Goal: Transaction & Acquisition: Obtain resource

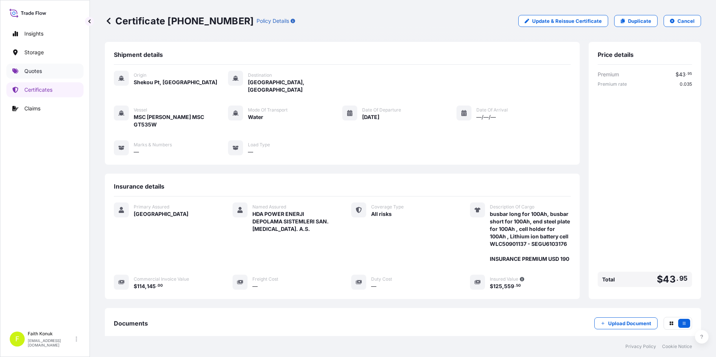
click at [40, 69] on p "Quotes" at bounding box center [33, 70] width 18 height 7
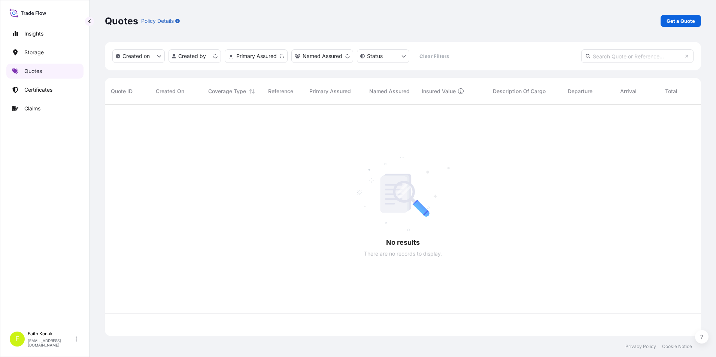
scroll to position [230, 590]
click at [679, 22] on p "Get a Quote" at bounding box center [680, 20] width 28 height 7
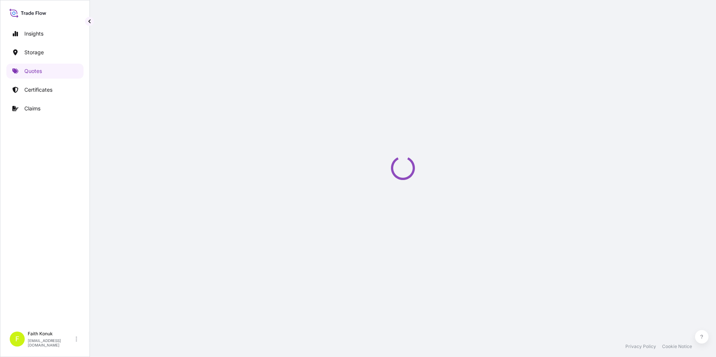
select select "Water"
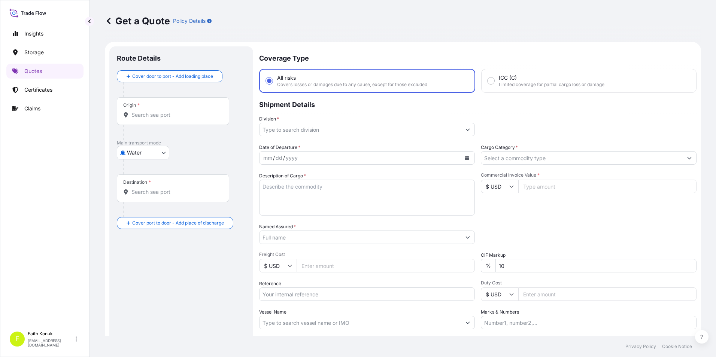
scroll to position [12, 0]
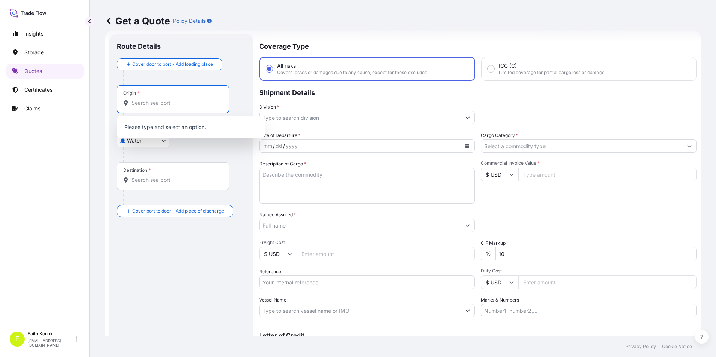
click at [141, 104] on input "Origin *" at bounding box center [175, 102] width 88 height 7
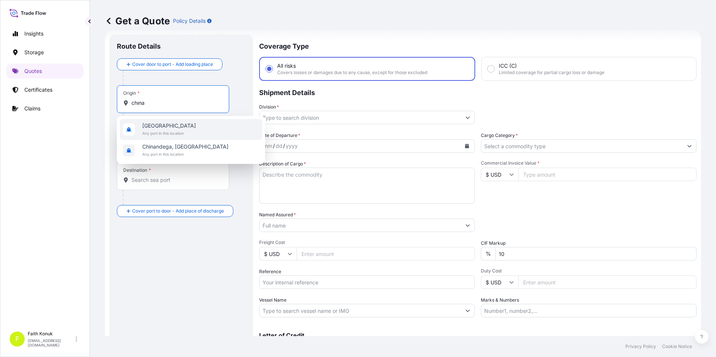
click at [151, 125] on span "[GEOGRAPHIC_DATA]" at bounding box center [169, 125] width 54 height 7
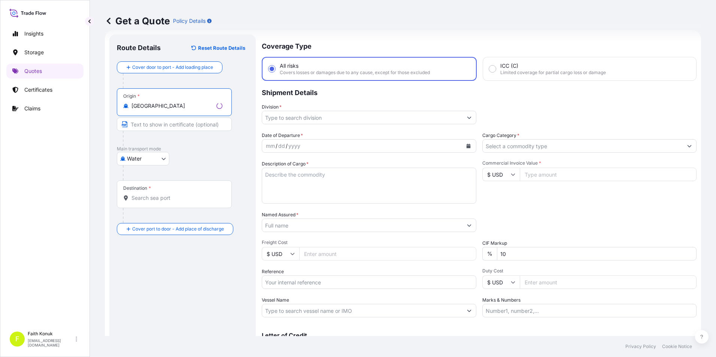
type input "[GEOGRAPHIC_DATA]"
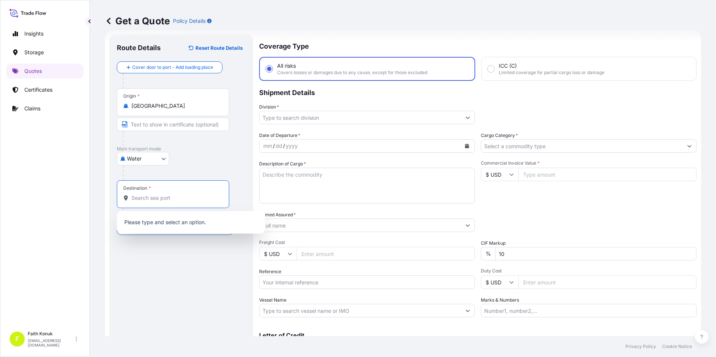
click at [148, 196] on input "Destination *" at bounding box center [175, 197] width 88 height 7
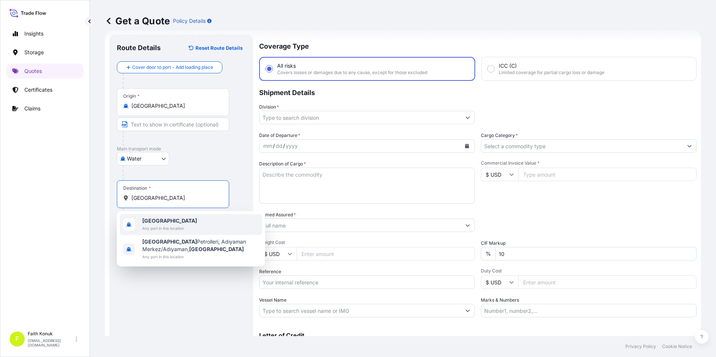
click at [155, 226] on span "Any port in this location" at bounding box center [169, 228] width 55 height 7
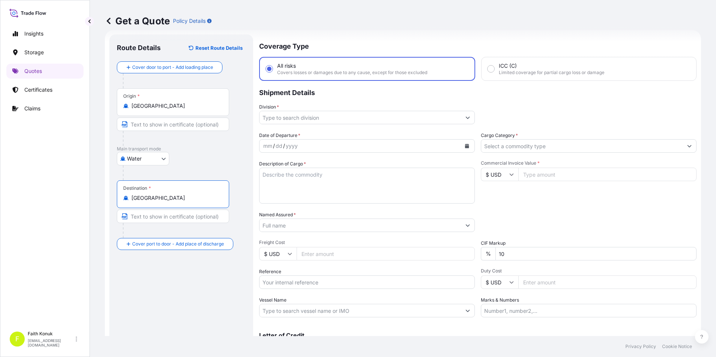
type input "[GEOGRAPHIC_DATA]"
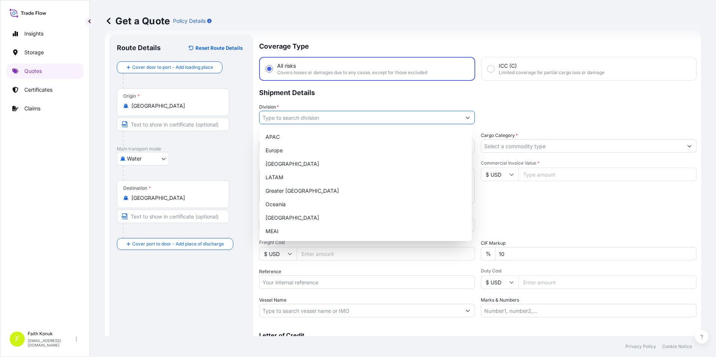
click at [340, 120] on input "Division *" at bounding box center [359, 117] width 201 height 13
click at [282, 215] on div "[GEOGRAPHIC_DATA]" at bounding box center [365, 217] width 206 height 13
type input "[GEOGRAPHIC_DATA]"
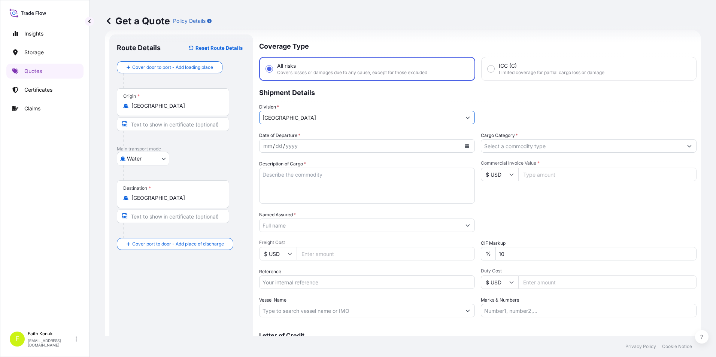
click at [465, 147] on icon "Calendar" at bounding box center [467, 146] width 4 height 4
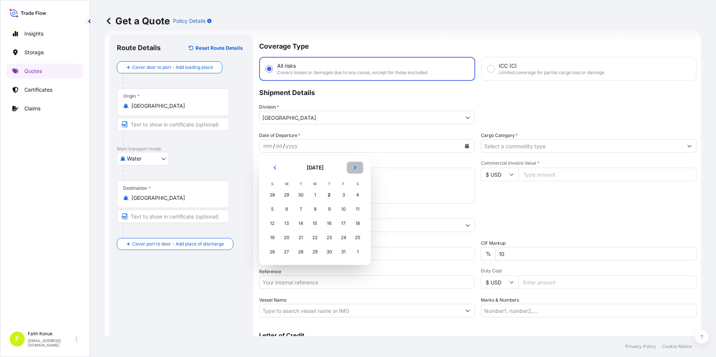
click at [356, 170] on icon "Next" at bounding box center [355, 167] width 4 height 4
click at [274, 169] on icon "Previous" at bounding box center [274, 167] width 4 height 4
click at [300, 237] on div "21" at bounding box center [300, 237] width 13 height 13
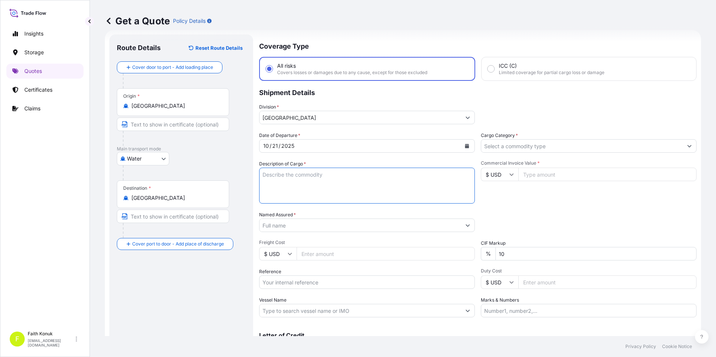
click at [301, 187] on textarea "Description of Cargo *" at bounding box center [367, 186] width 216 height 36
click at [405, 185] on textarea "Description of Cargo *" at bounding box center [367, 186] width 216 height 36
paste textarea ""VRD-48 & VRD-90 & VMV-1 ""
drag, startPoint x: 263, startPoint y: 174, endPoint x: 295, endPoint y: 187, distance: 34.1
click at [272, 177] on textarea ""VRD-48 & VRD-90 & VMV-1" at bounding box center [367, 186] width 216 height 36
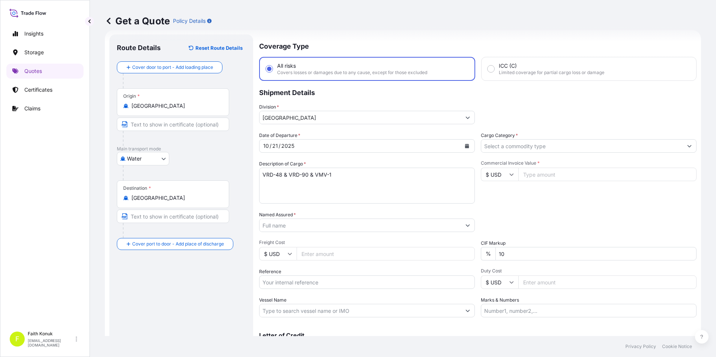
drag, startPoint x: 349, startPoint y: 183, endPoint x: 359, endPoint y: 182, distance: 9.5
click at [350, 182] on textarea "VRD-48 & VRD-90 & VMV-1" at bounding box center [367, 186] width 216 height 36
paste textarea "IZM20250839"
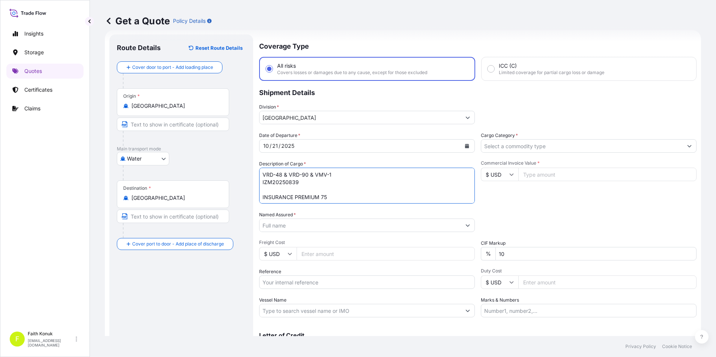
type textarea "VRD-48 & VRD-90 & VMV-1 IZM20250839 INSURANCE PREMIUM 75"
click at [280, 226] on input "Named Assured *" at bounding box center [359, 225] width 201 height 13
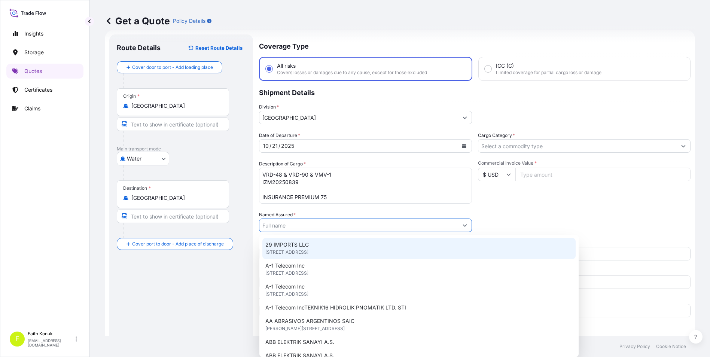
paste input "Recep AKKUŞ"
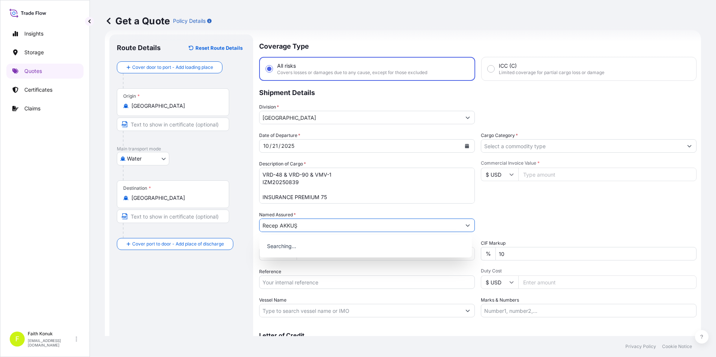
type input "Recep AKKUŞ"
click at [199, 293] on div "Route Details Reset Route Details Cover door to port - Add loading place Place …" at bounding box center [181, 204] width 129 height 324
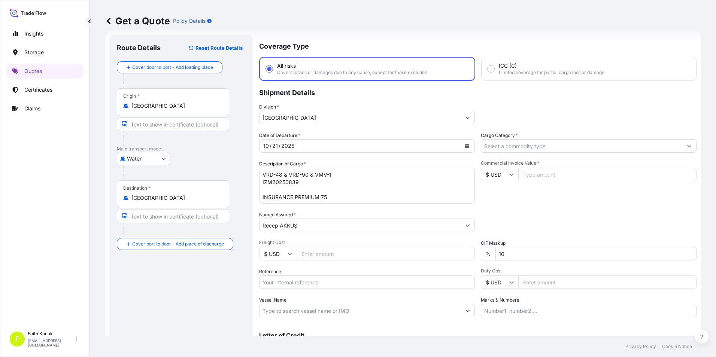
scroll to position [49, 0]
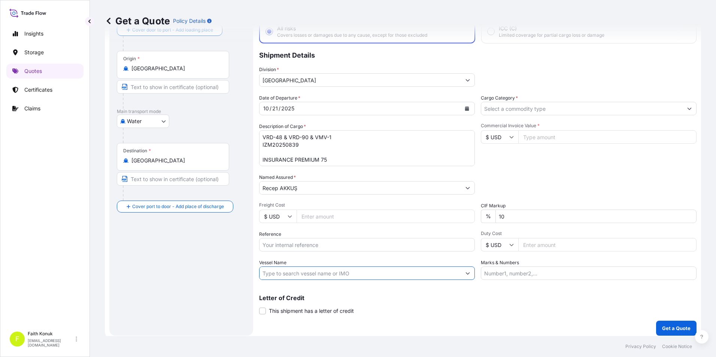
click at [306, 275] on input "Vessel Name" at bounding box center [359, 272] width 201 height 13
click at [342, 269] on input "Vessel Name" at bounding box center [359, 272] width 201 height 13
paste input "JMS"
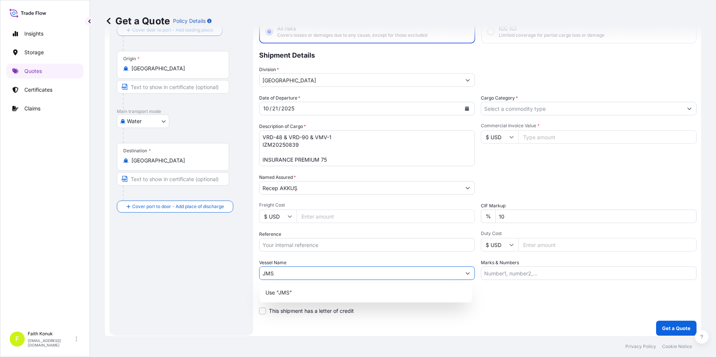
type input "JMS"
click at [155, 294] on div "Route Details Reset Route Details Cover door to port - Add loading place Place …" at bounding box center [181, 166] width 129 height 324
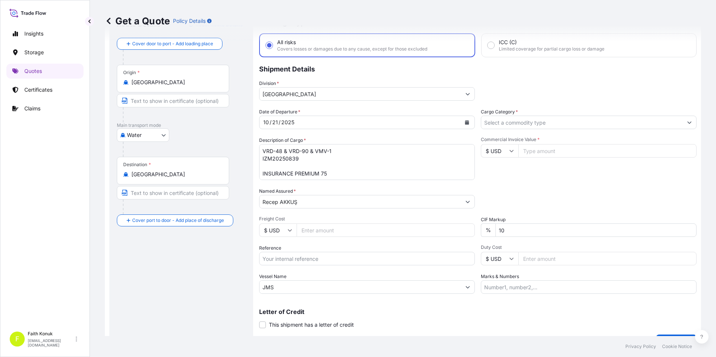
scroll to position [37, 0]
click at [531, 122] on input "Cargo Category *" at bounding box center [581, 120] width 201 height 13
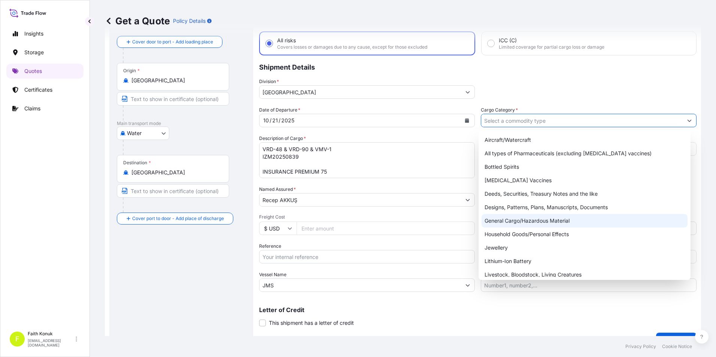
click at [528, 220] on div "General Cargo/Hazardous Material" at bounding box center [584, 220] width 206 height 13
type input "General Cargo/Hazardous Material"
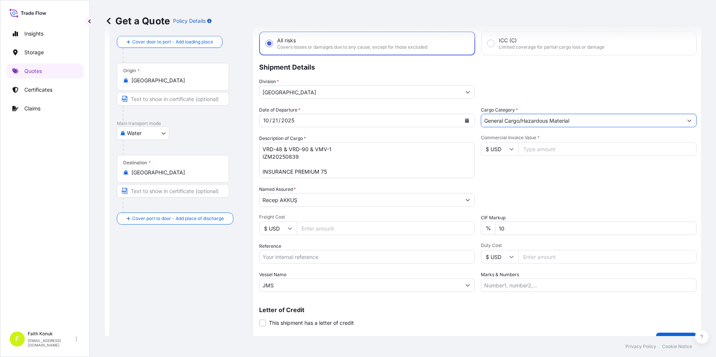
click at [527, 149] on input "Commercial Invoice Value *" at bounding box center [607, 148] width 178 height 13
type input "5440"
click at [522, 176] on div "Commercial Invoice Value * $ USD 5440" at bounding box center [589, 156] width 216 height 43
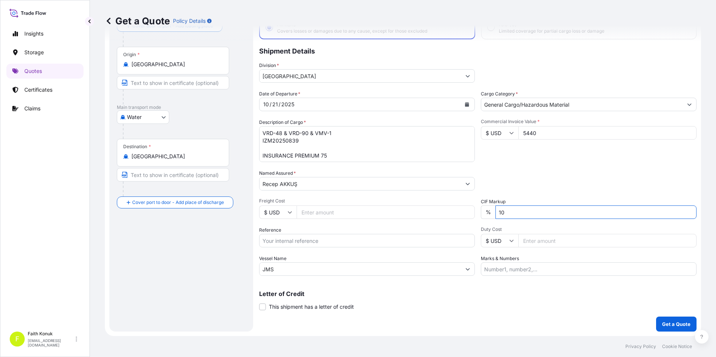
drag, startPoint x: 503, startPoint y: 209, endPoint x: 493, endPoint y: 209, distance: 10.1
click at [495, 209] on input "10" at bounding box center [595, 211] width 201 height 13
type input "0"
click at [520, 170] on div "Packing Category Type to search a container mode Please select a primary mode o…" at bounding box center [589, 180] width 216 height 21
click at [522, 297] on div "Letter of Credit This shipment has a letter of credit Letter of credit * Letter…" at bounding box center [477, 301] width 437 height 20
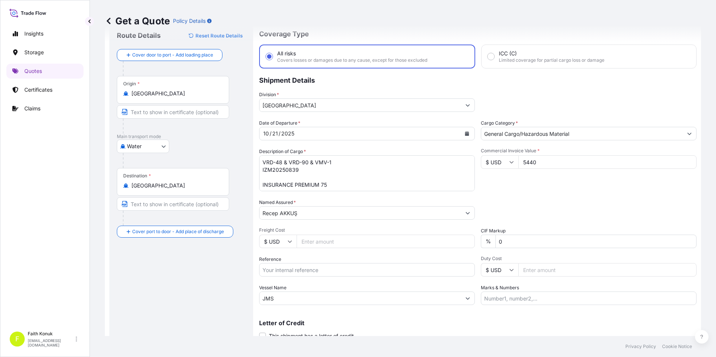
scroll to position [37, 0]
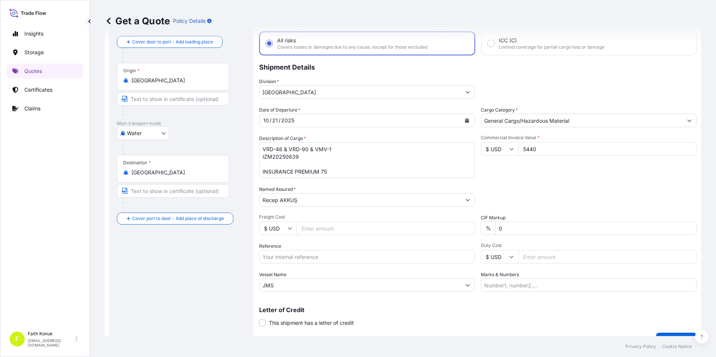
click at [536, 191] on div "Packing Category Type to search a container mode Please select a primary mode o…" at bounding box center [589, 196] width 216 height 21
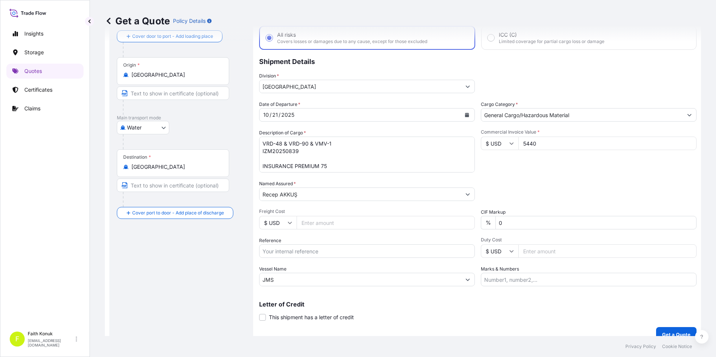
scroll to position [54, 0]
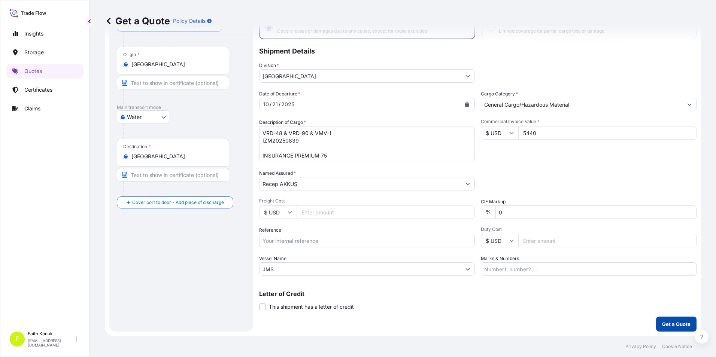
click at [675, 324] on p "Get a Quote" at bounding box center [676, 323] width 28 height 7
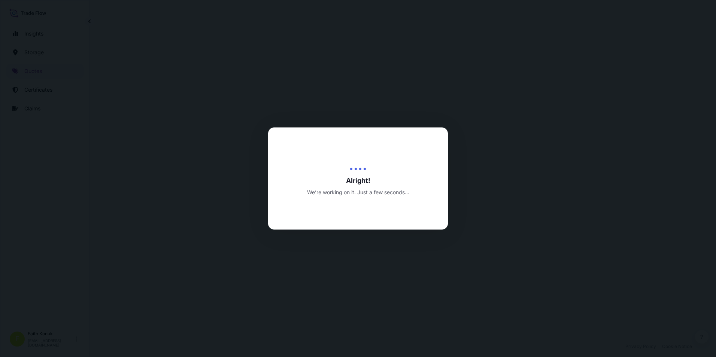
select select "Water"
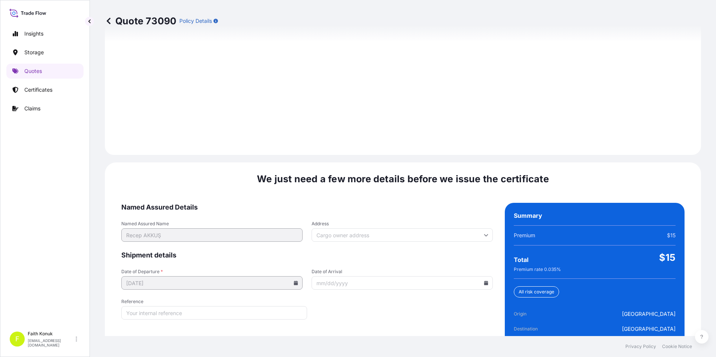
scroll to position [1054, 0]
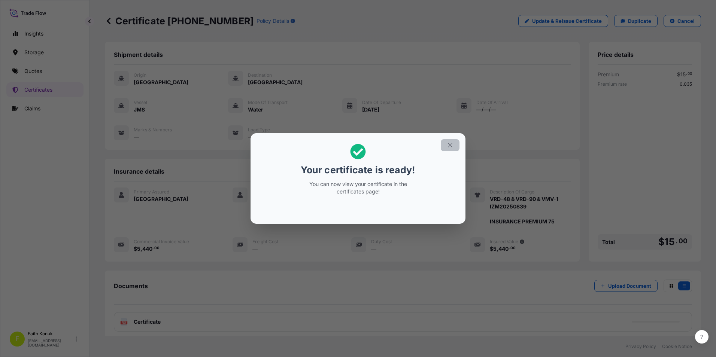
click at [452, 145] on icon "button" at bounding box center [450, 145] width 7 height 7
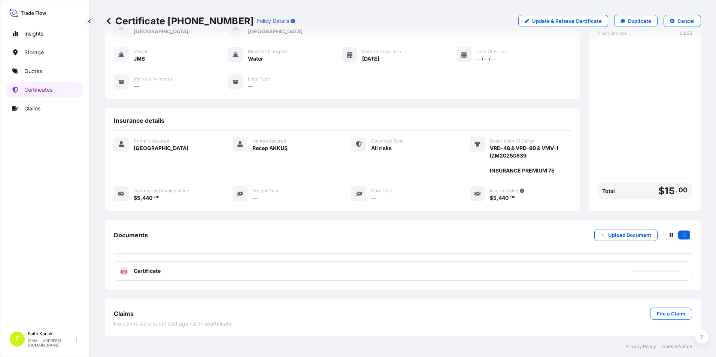
scroll to position [51, 0]
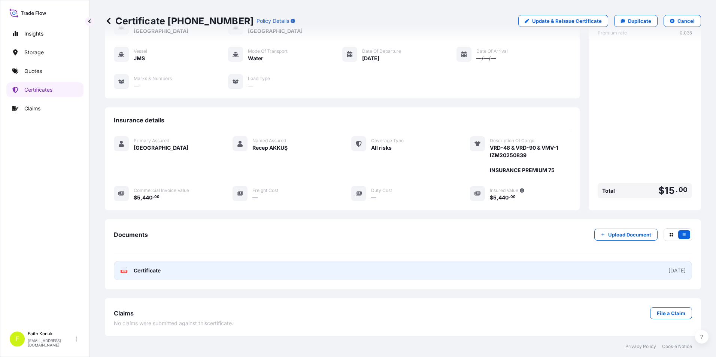
click at [149, 270] on span "Certificate" at bounding box center [147, 270] width 27 height 7
